Goal: Information Seeking & Learning: Learn about a topic

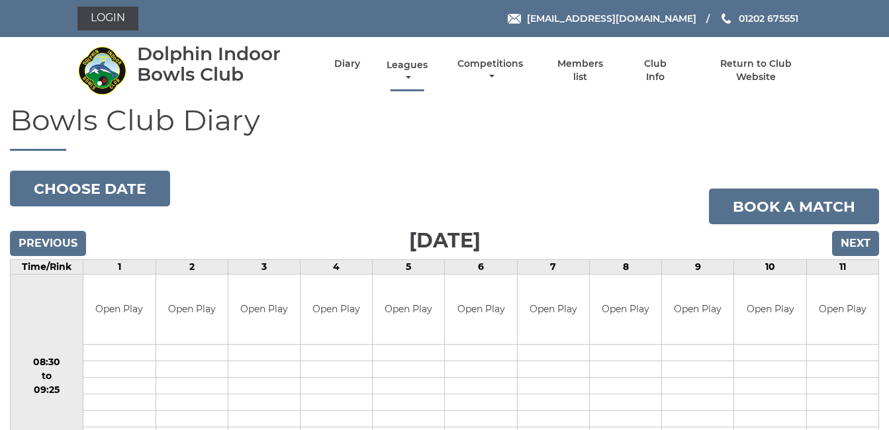
click at [404, 63] on link "Leagues" at bounding box center [407, 72] width 48 height 26
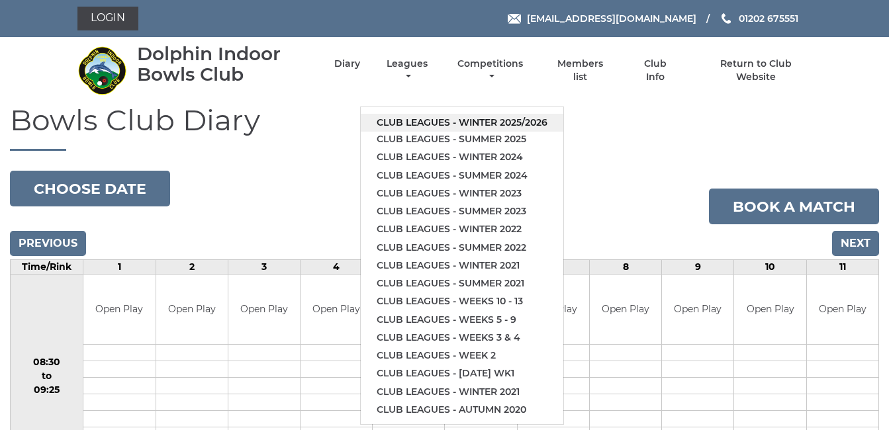
click at [434, 117] on link "Club leagues - Winter 2025/2026" at bounding box center [462, 123] width 203 height 18
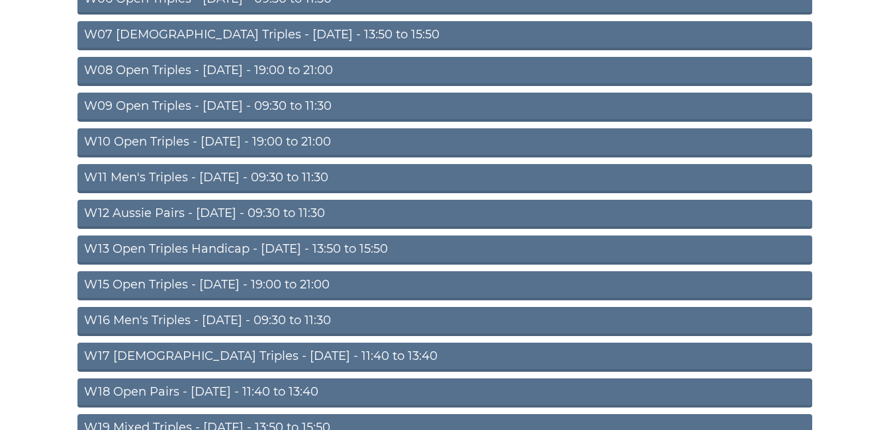
scroll to position [344, 0]
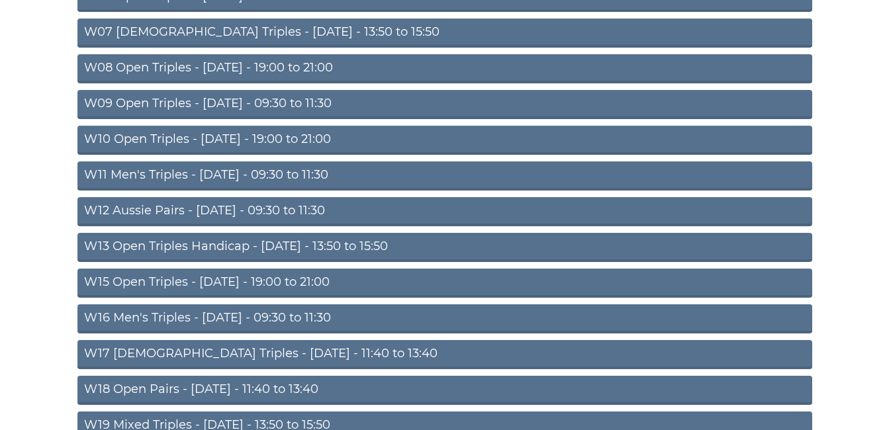
click at [298, 136] on link "W10 Open Triples - [DATE] - 19:00 to 21:00" at bounding box center [444, 140] width 735 height 29
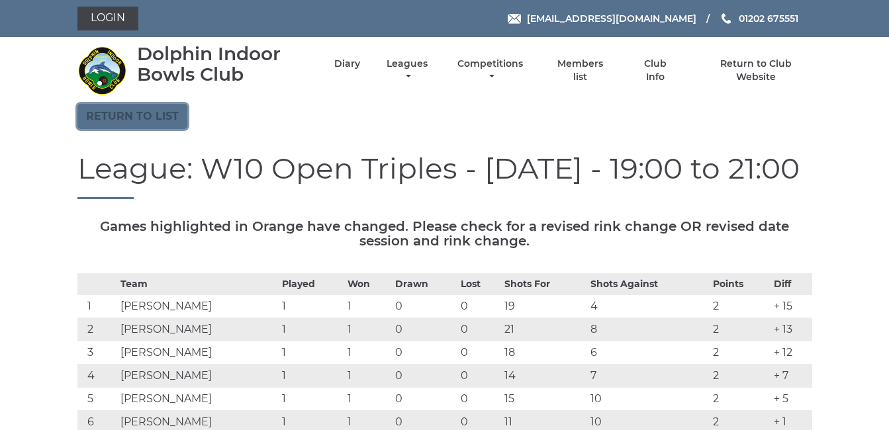
click at [120, 109] on link "Return to list" at bounding box center [132, 116] width 110 height 25
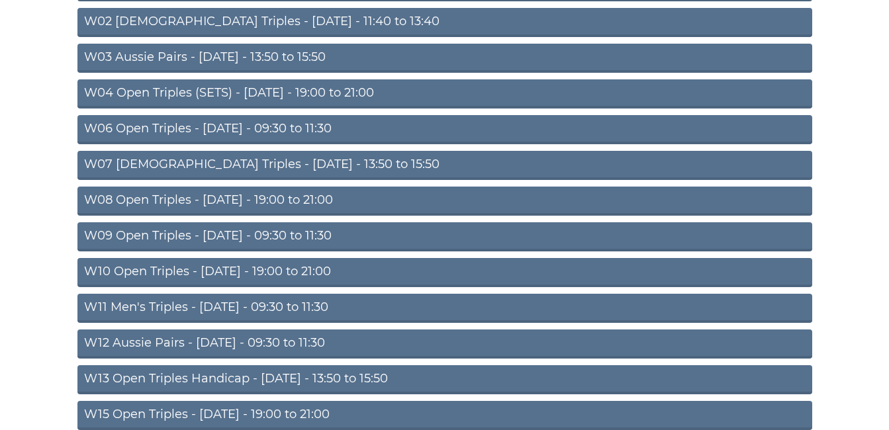
scroll to position [265, 0]
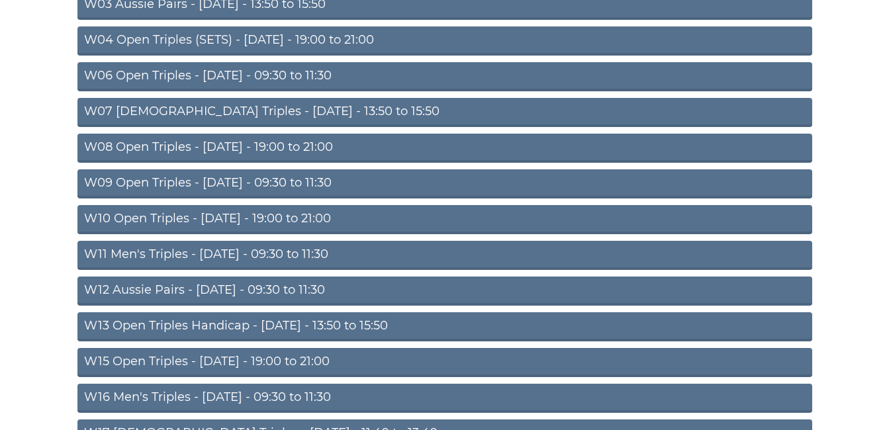
click at [215, 249] on link "W11 Men's Triples - [DATE] - 09:30 to 11:30" at bounding box center [444, 255] width 735 height 29
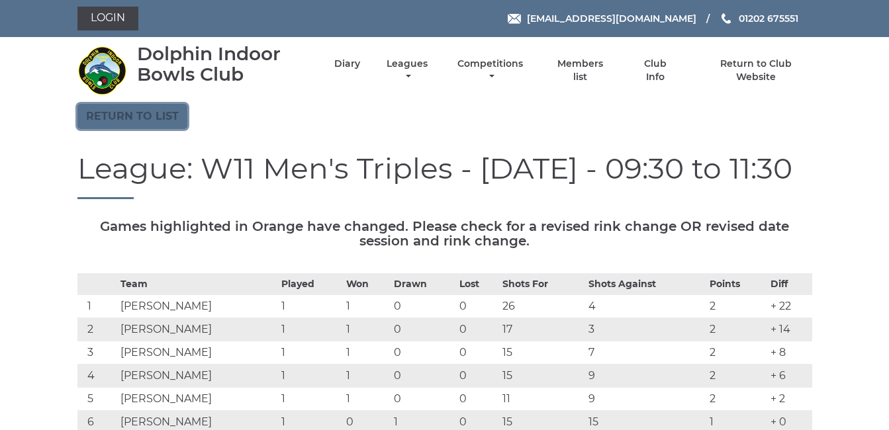
click at [105, 109] on link "Return to list" at bounding box center [132, 116] width 110 height 25
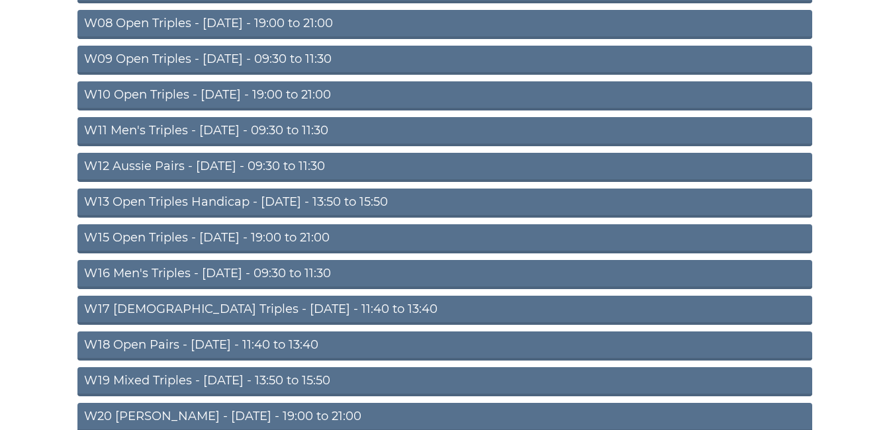
scroll to position [424, 0]
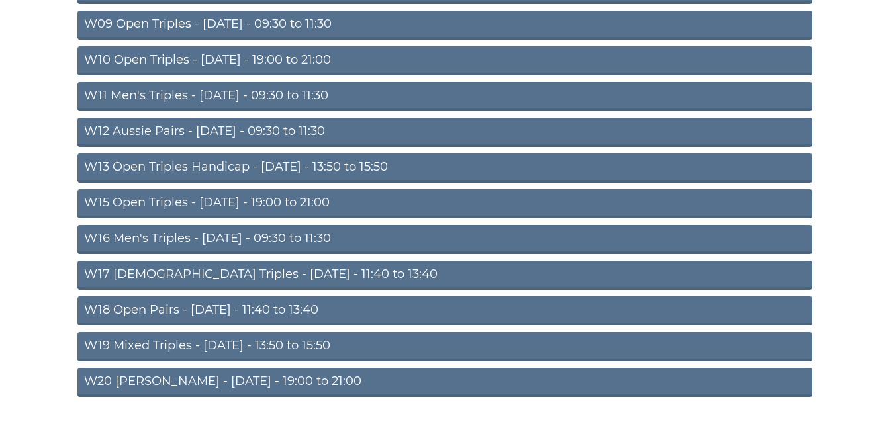
click at [218, 199] on link "W15 Open Triples - [DATE] - 19:00 to 21:00" at bounding box center [444, 203] width 735 height 29
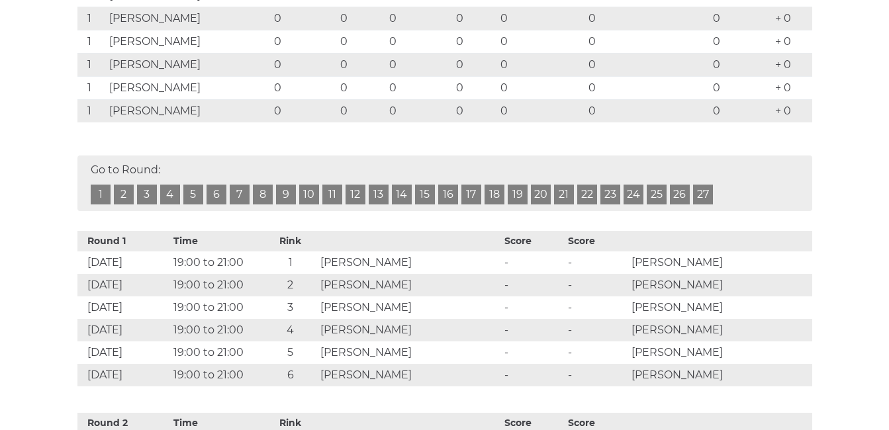
scroll to position [476, 0]
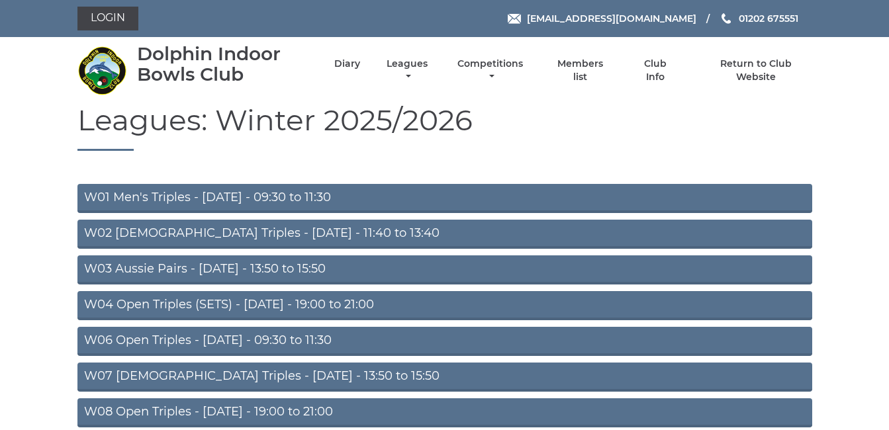
scroll to position [424, 0]
